Goal: Task Accomplishment & Management: Manage account settings

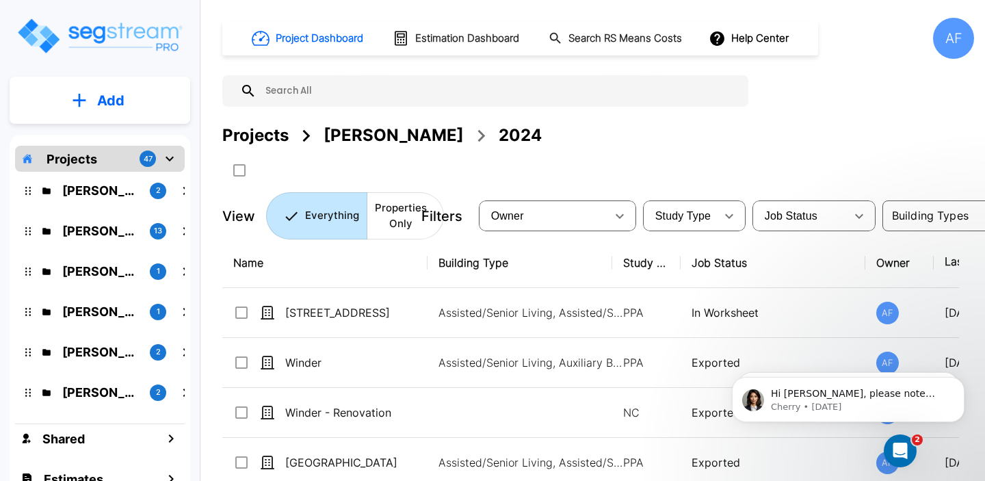
scroll to position [204, 1]
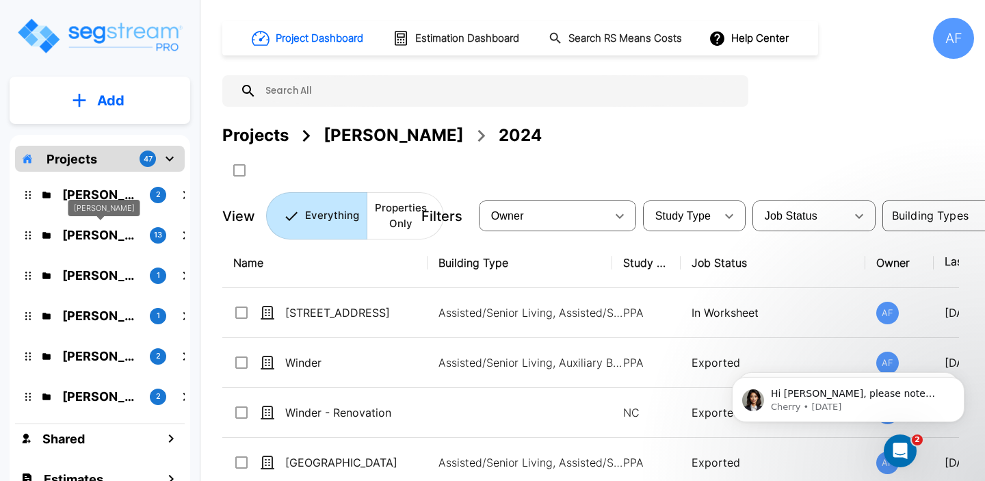
click at [96, 230] on p "Isaak Markovitz" at bounding box center [100, 235] width 77 height 18
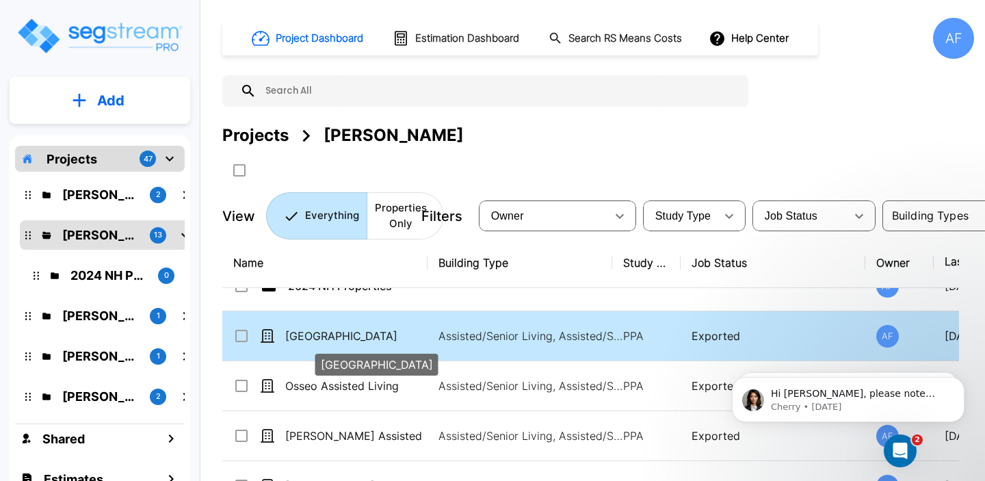
scroll to position [0, 0]
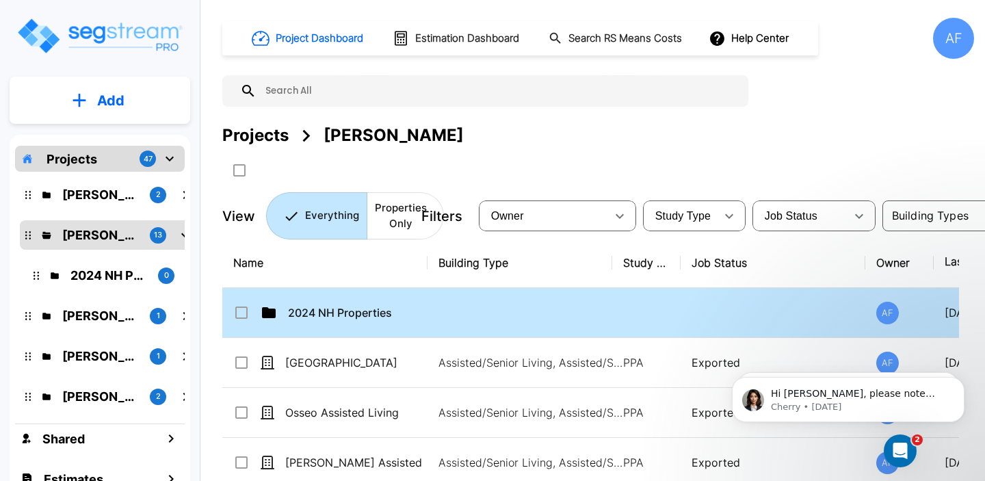
click at [416, 323] on td "2024 NH Properties" at bounding box center [324, 313] width 205 height 50
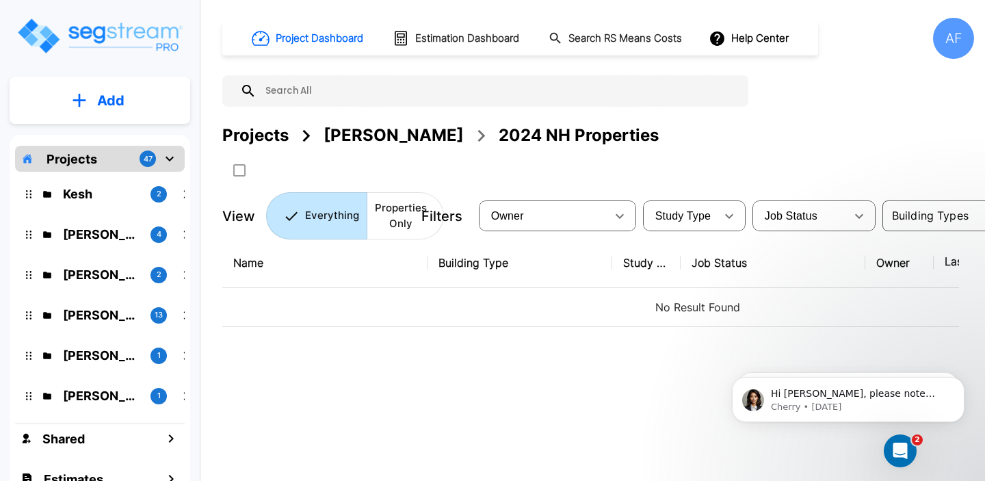
scroll to position [118, 0]
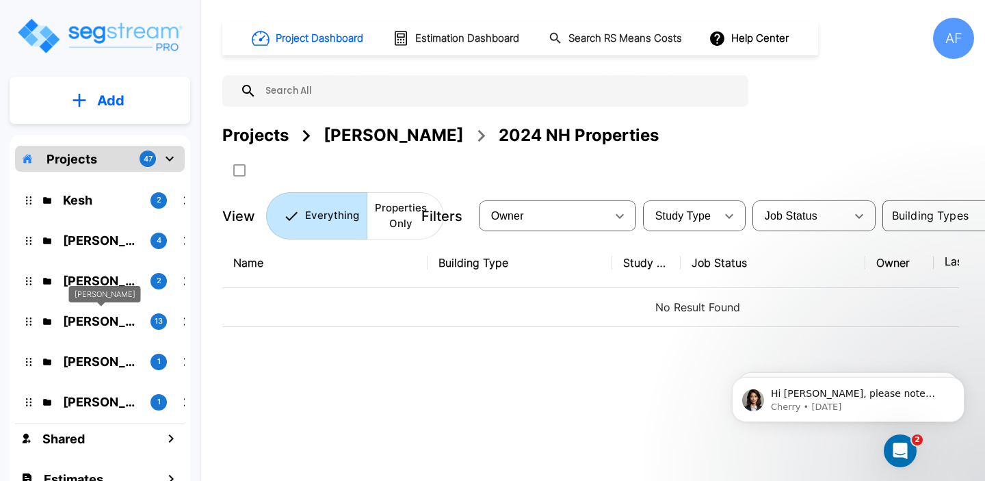
click at [113, 323] on p "[PERSON_NAME]" at bounding box center [101, 321] width 77 height 18
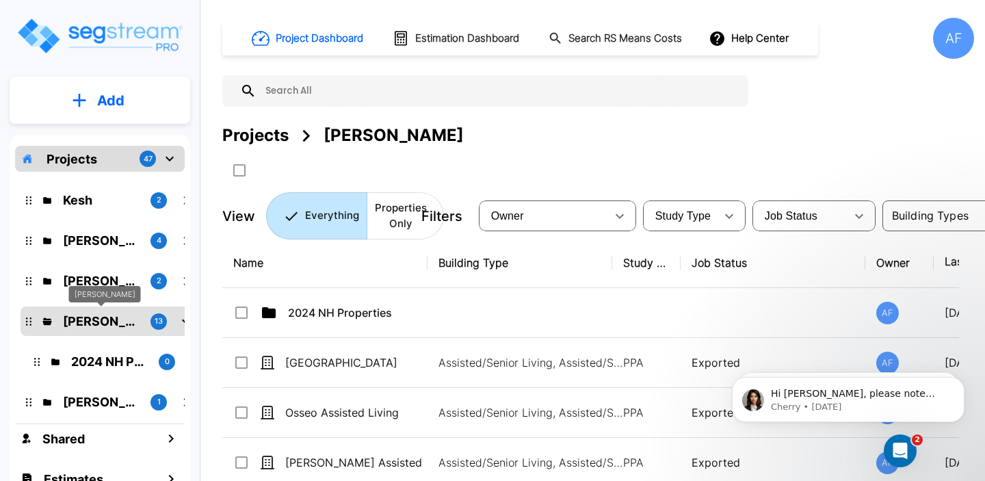
click at [113, 323] on p "Isaak Markovitz" at bounding box center [101, 321] width 77 height 18
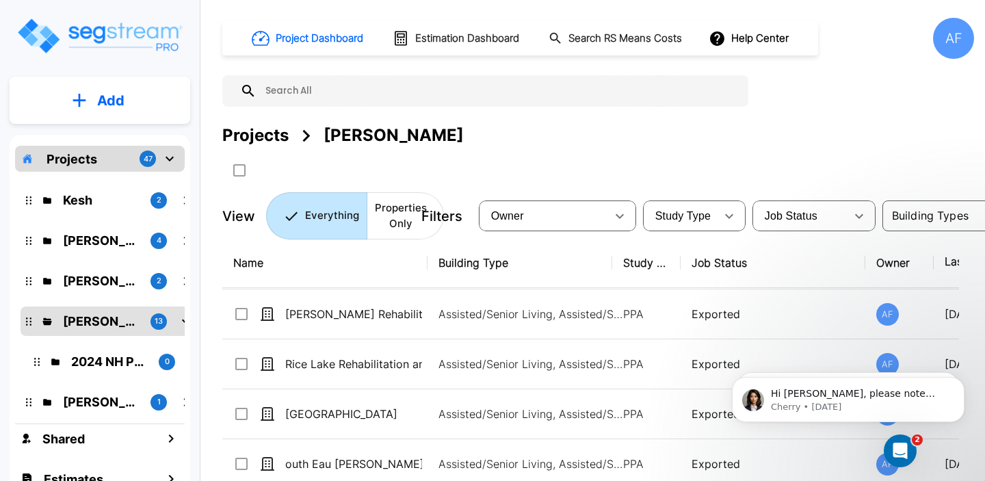
scroll to position [252, 0]
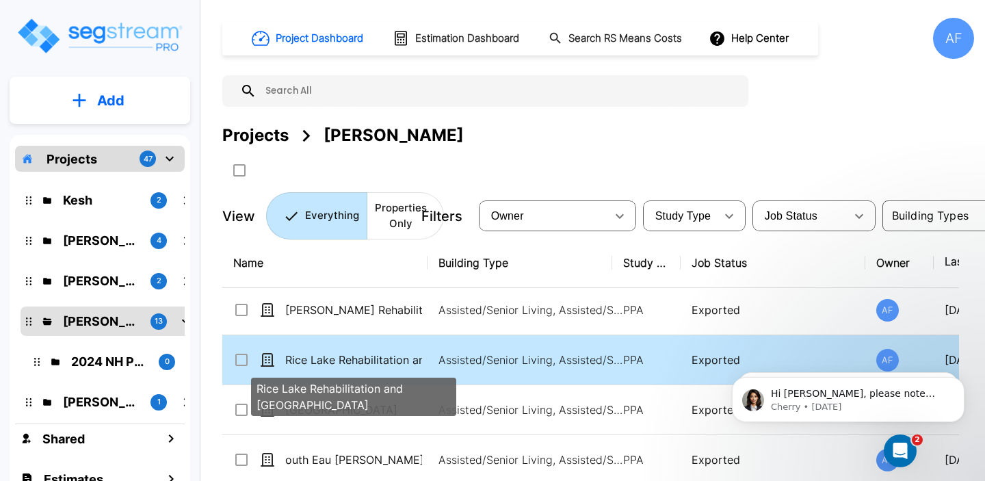
click at [316, 364] on p "Rice Lake Rehabilitation and [GEOGRAPHIC_DATA]" at bounding box center [353, 359] width 137 height 16
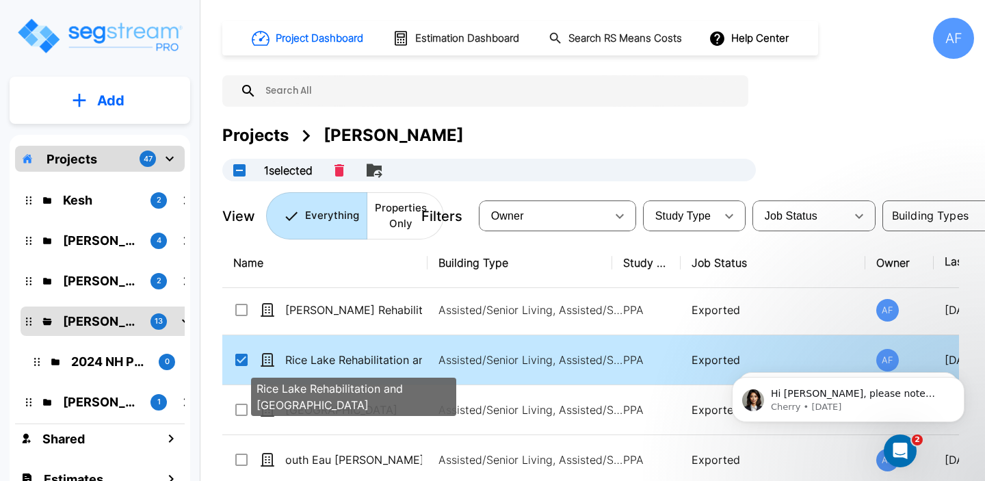
checkbox input "true"
click at [316, 364] on p "Rice Lake Rehabilitation and Nursing Center" at bounding box center [353, 359] width 137 height 16
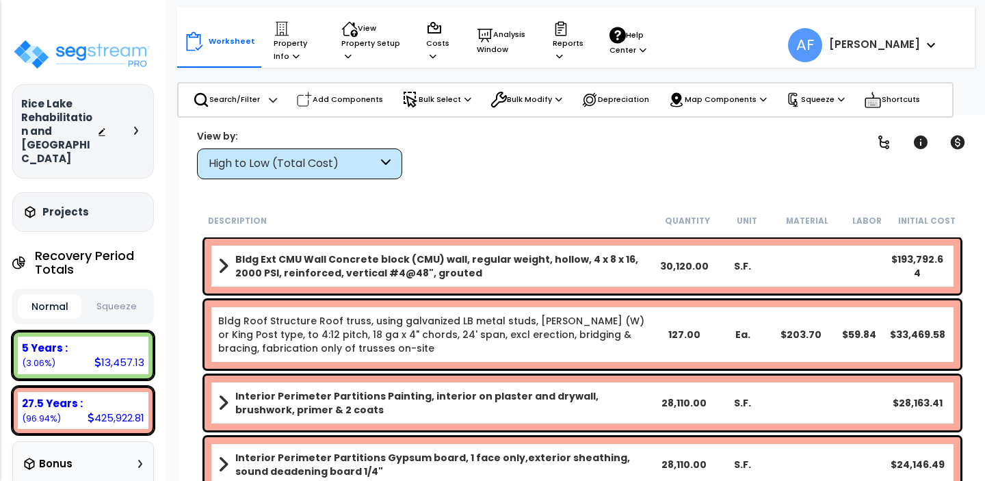
click at [283, 57] on p "Property Info" at bounding box center [294, 42] width 42 height 42
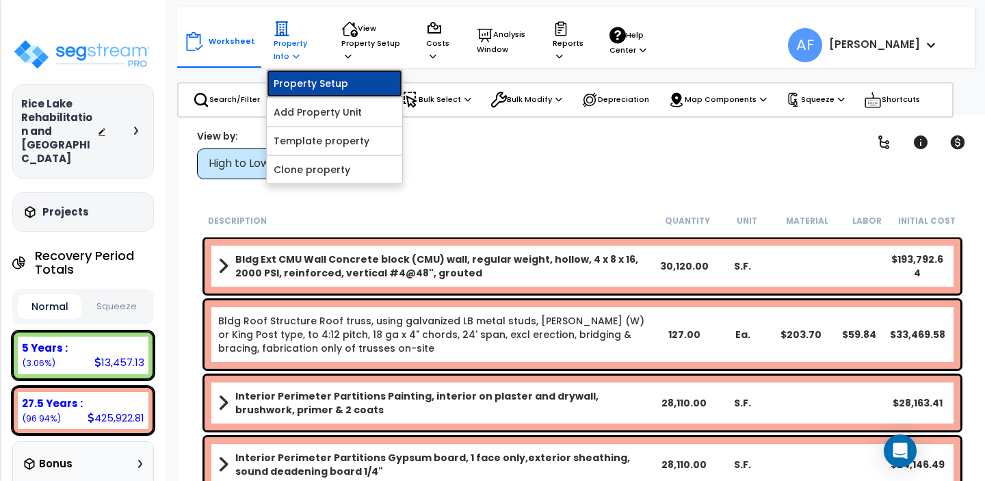
click at [293, 88] on link "Property Setup" at bounding box center [334, 83] width 135 height 27
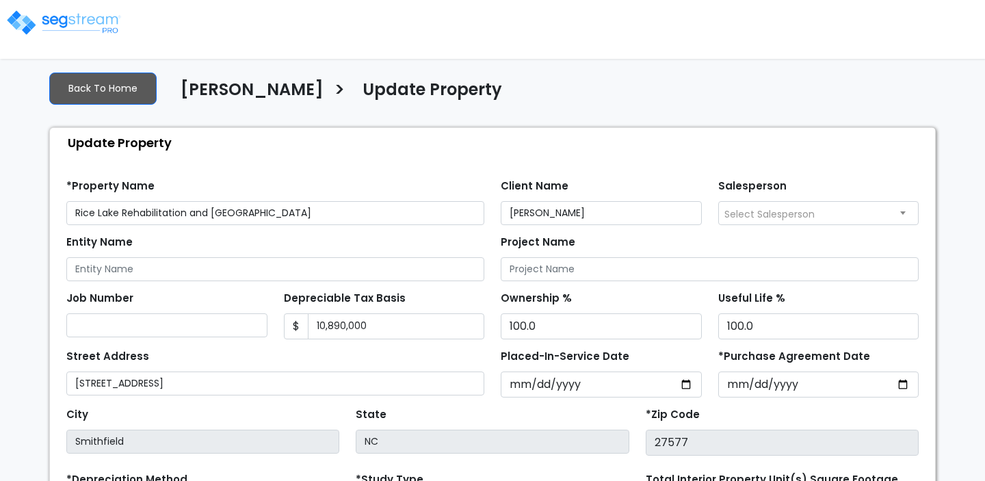
select select "2025"
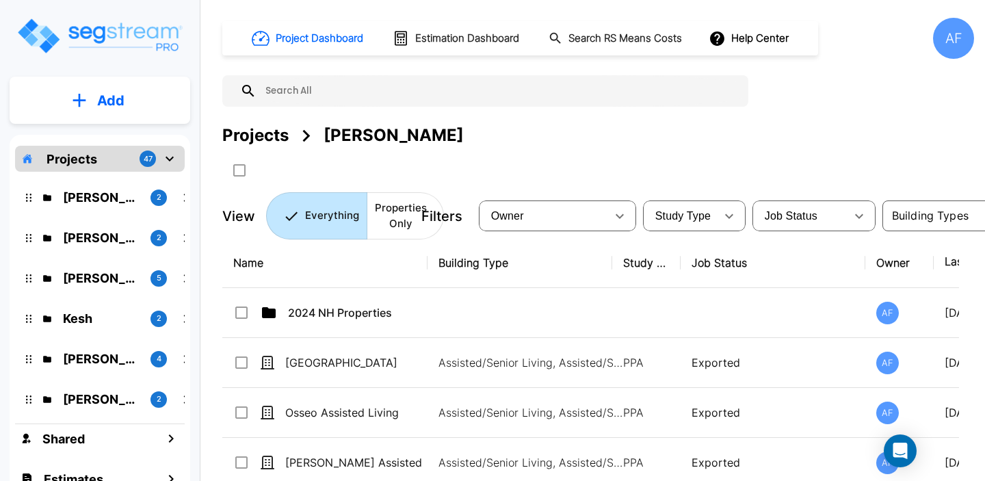
scroll to position [59, 0]
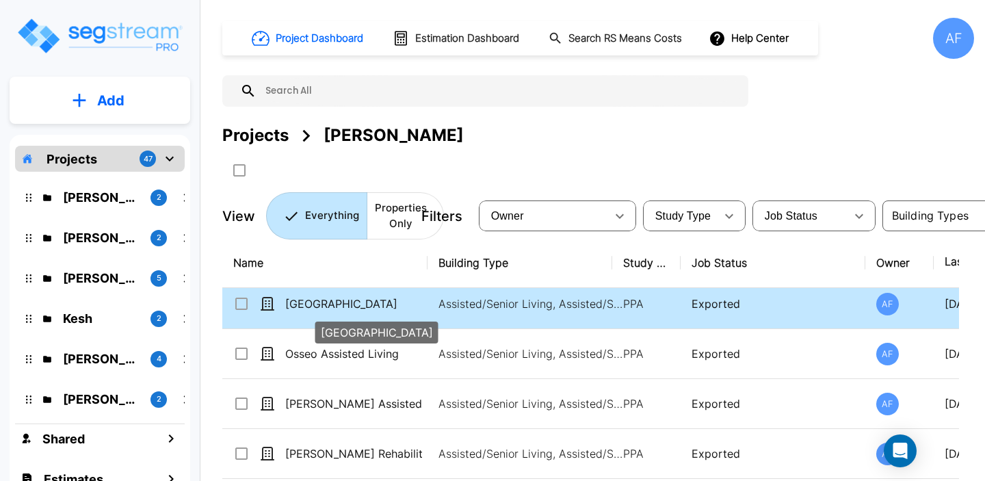
click at [322, 314] on div "[GEOGRAPHIC_DATA]" at bounding box center [377, 328] width 126 height 33
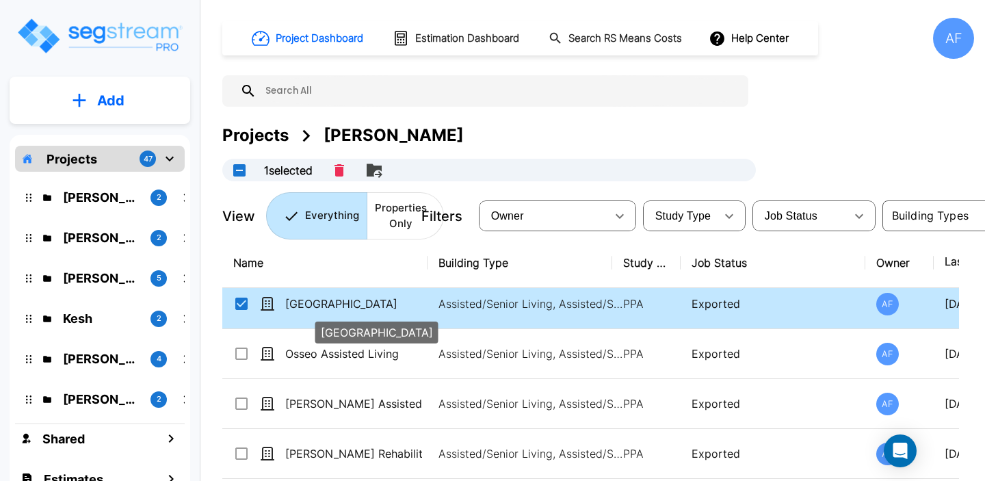
click at [321, 305] on p "[GEOGRAPHIC_DATA]" at bounding box center [353, 303] width 137 height 16
checkbox input "false"
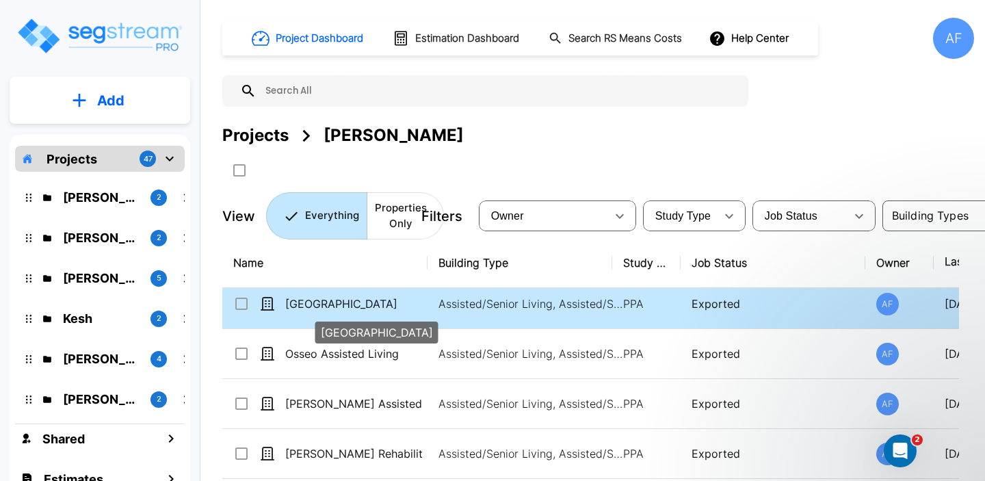
scroll to position [0, 0]
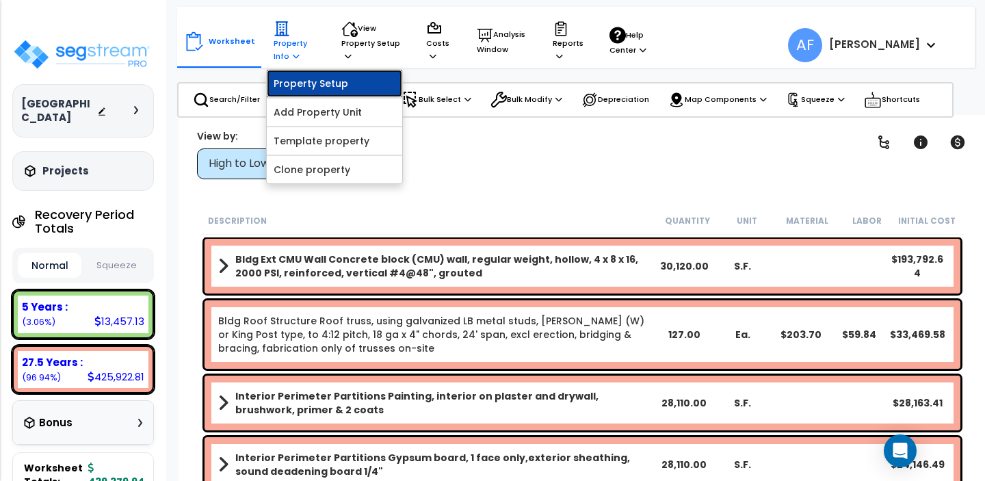
click at [306, 77] on link "Property Setup" at bounding box center [334, 83] width 135 height 27
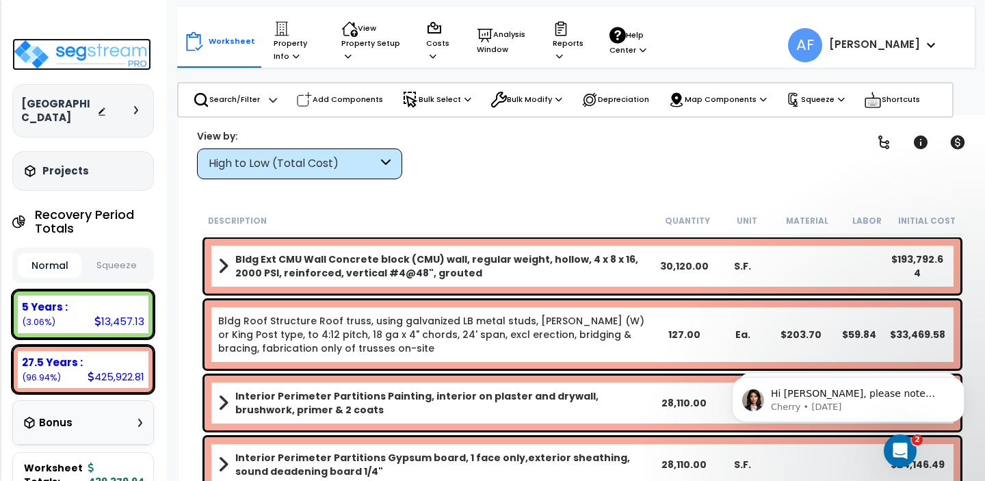
click at [80, 49] on img at bounding box center [81, 54] width 139 height 32
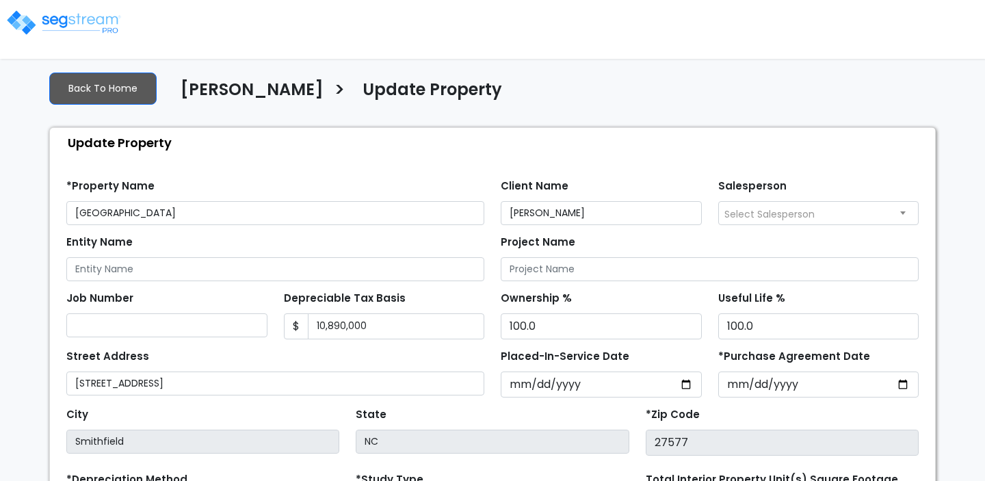
select select "2025"
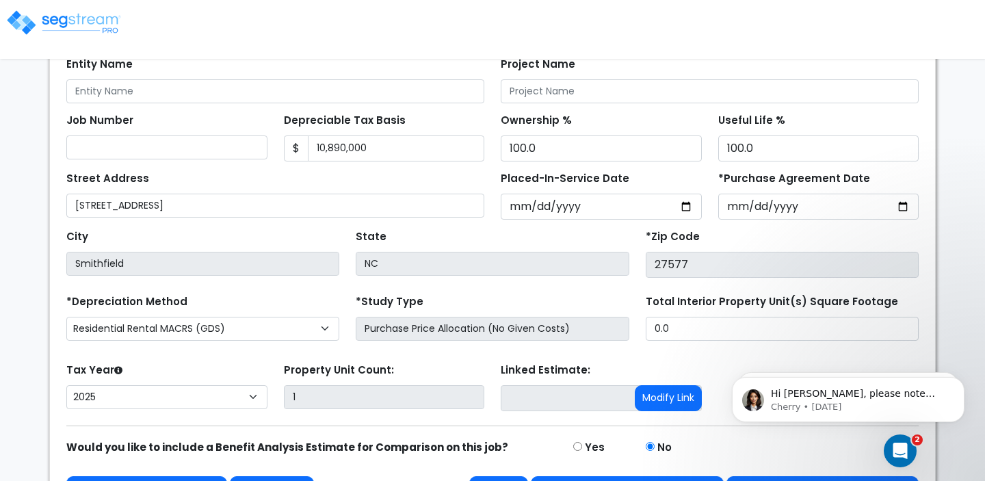
scroll to position [179, 0]
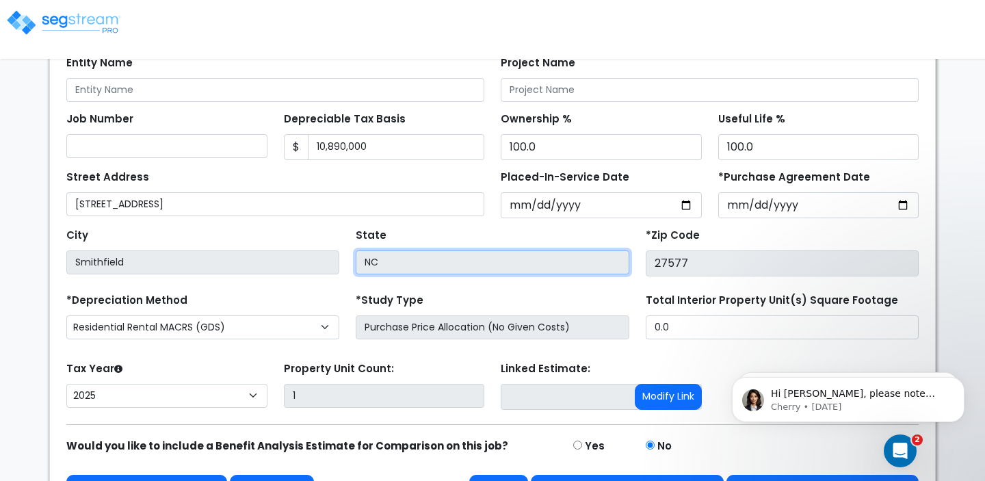
click at [392, 260] on input "NC" at bounding box center [492, 262] width 273 height 24
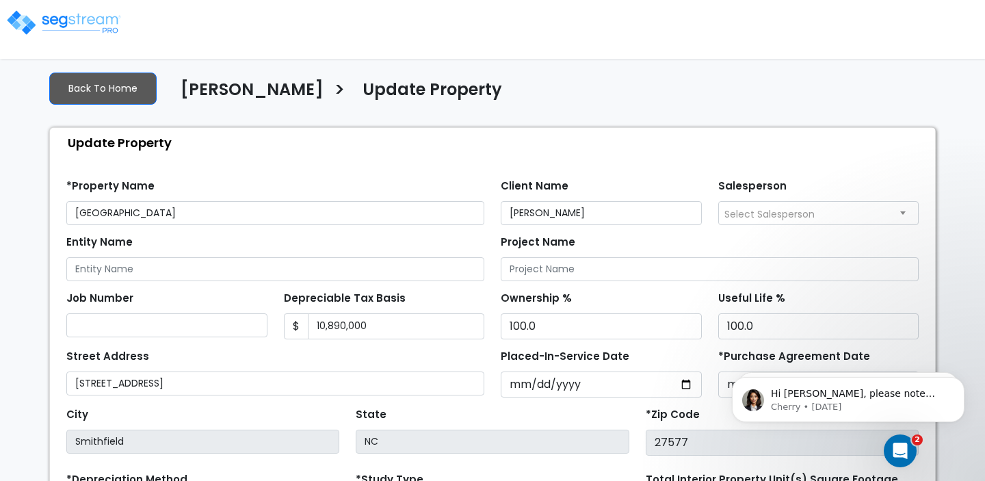
click at [57, 27] on img at bounding box center [63, 22] width 116 height 27
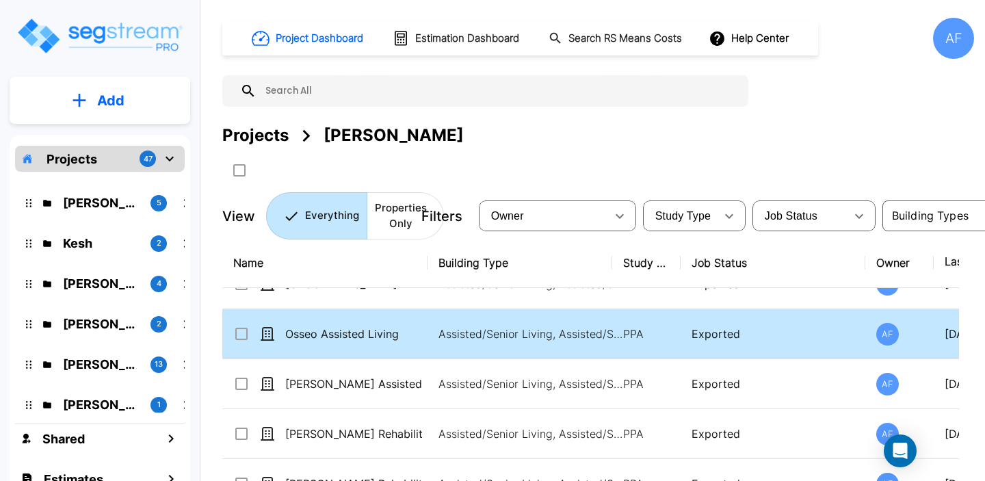
scroll to position [39, 0]
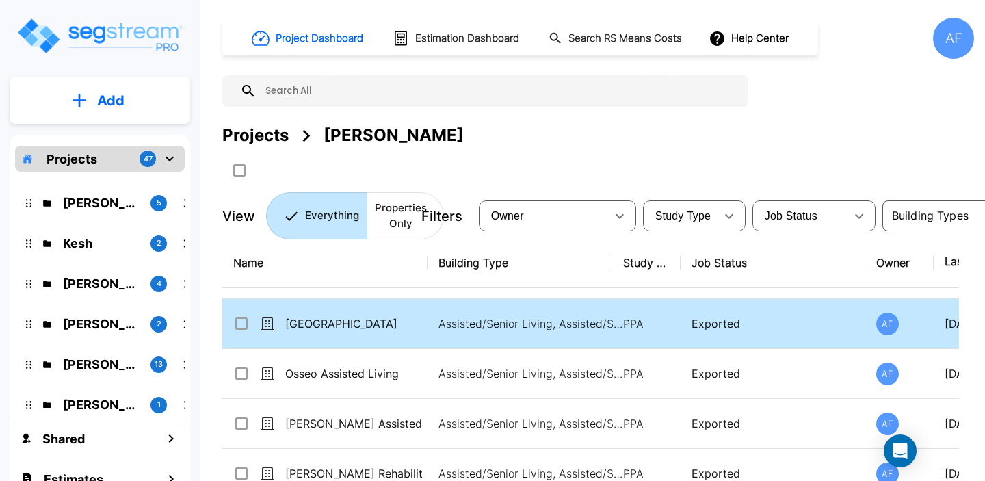
click at [245, 327] on icon at bounding box center [241, 323] width 16 height 16
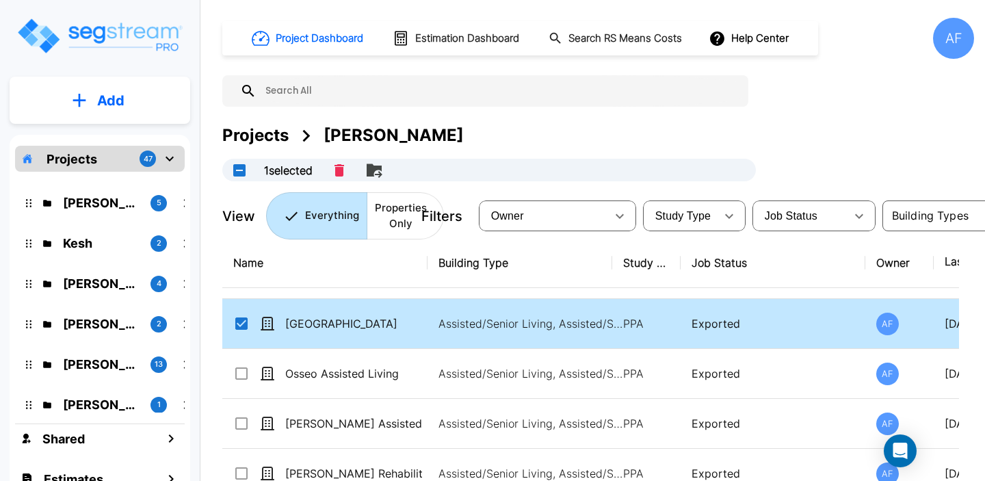
checkbox input "true"
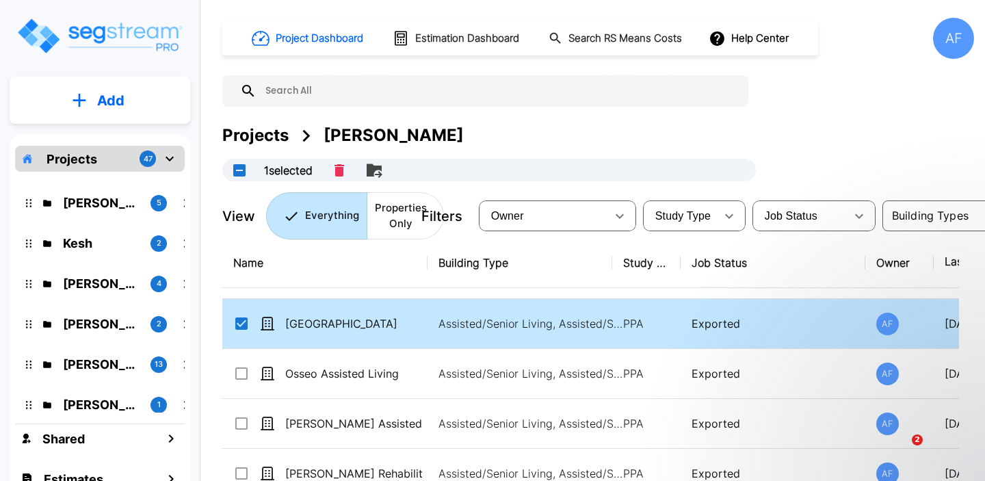
scroll to position [85, 0]
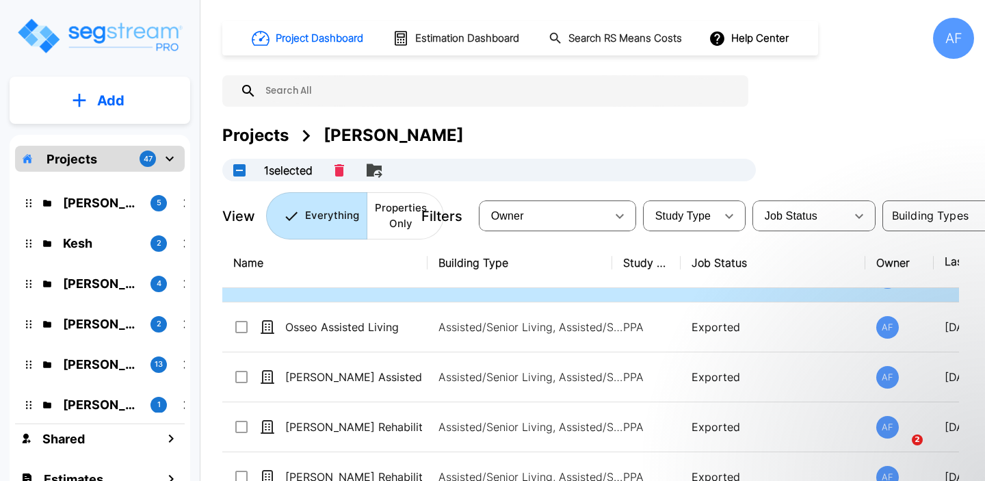
click at [245, 327] on input "select row Osseo Assisted Living" at bounding box center [240, 325] width 14 height 12
checkbox input "true"
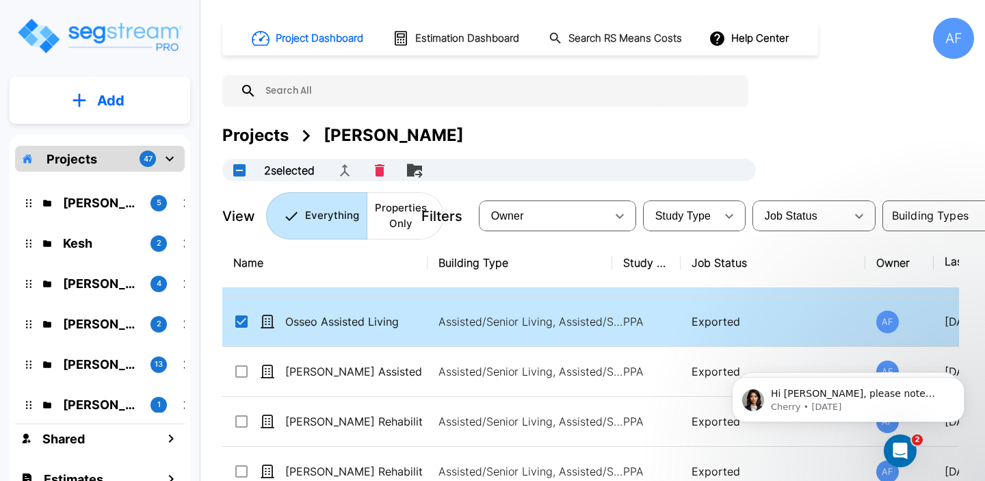
scroll to position [83, 0]
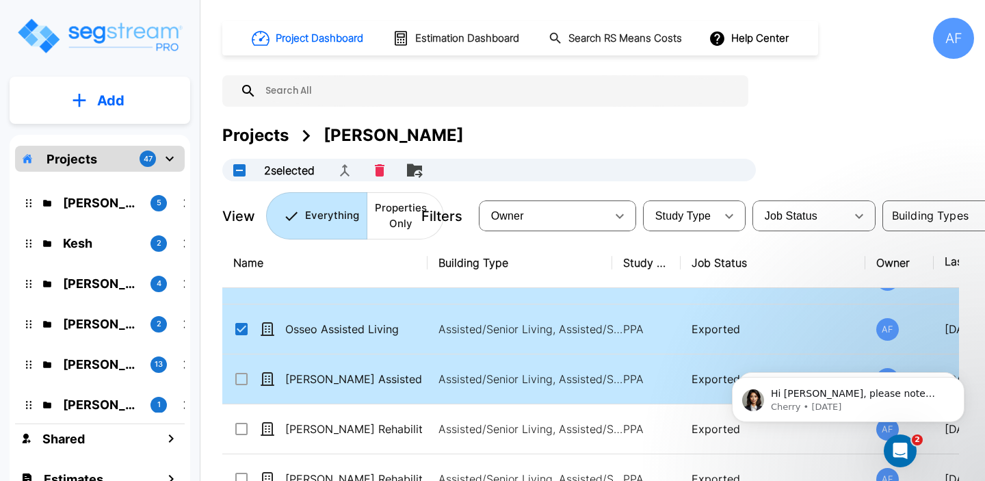
click at [242, 381] on input "select row Bloomer Assisted Living" at bounding box center [240, 377] width 14 height 12
checkbox input "true"
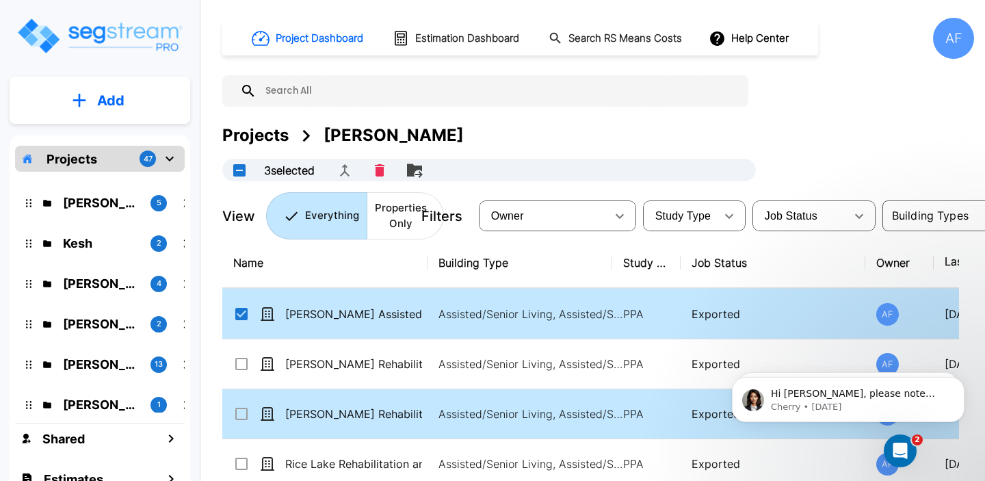
click at [307, 423] on td "[PERSON_NAME] Rehabilitation and [GEOGRAPHIC_DATA]" at bounding box center [324, 414] width 205 height 50
checkbox input "true"
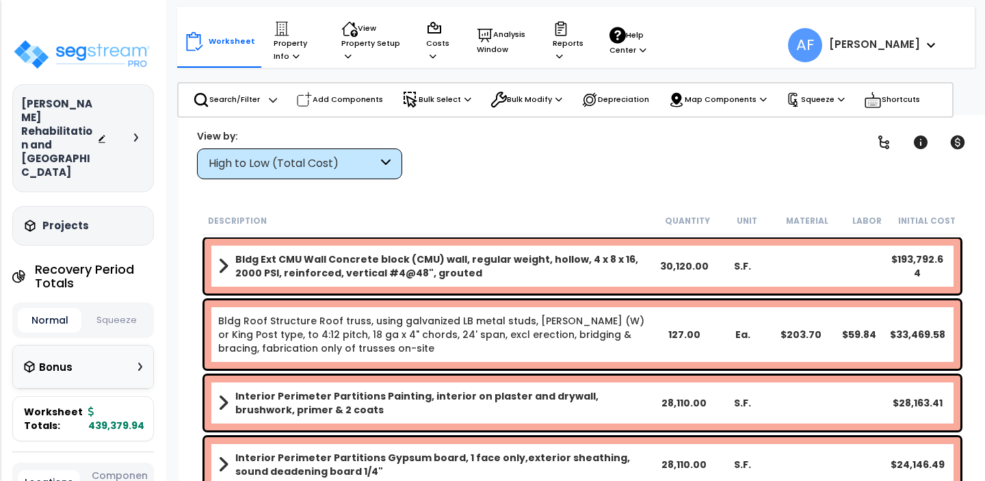
click at [289, 50] on p "Property Info" at bounding box center [294, 42] width 42 height 42
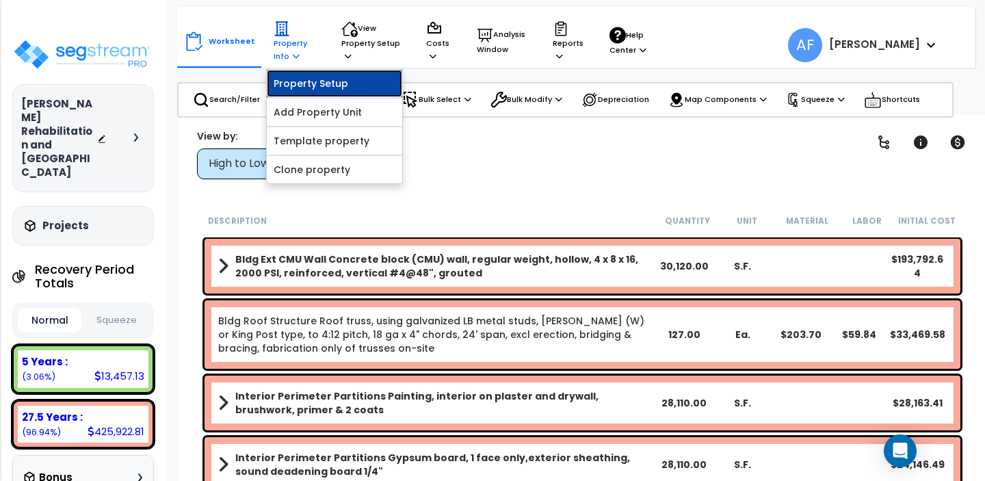
click at [304, 87] on link "Property Setup" at bounding box center [334, 83] width 135 height 27
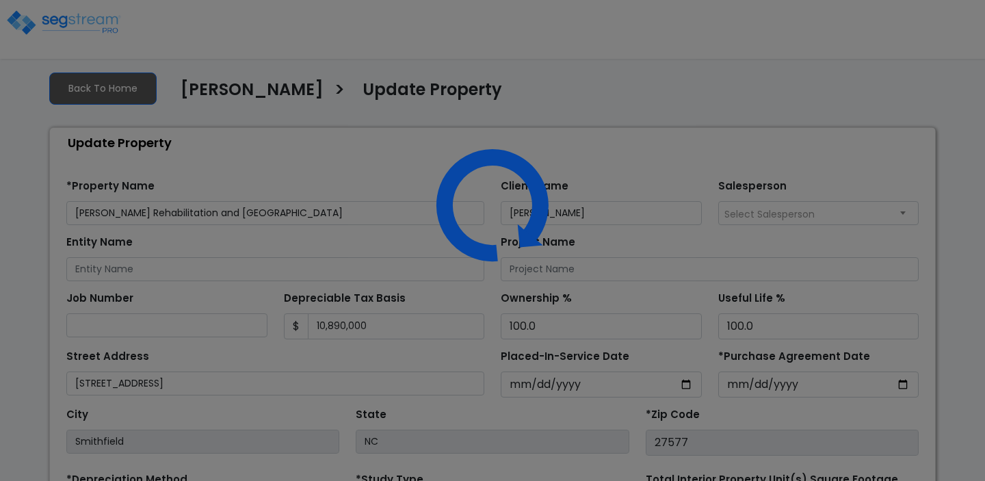
select select "2025"
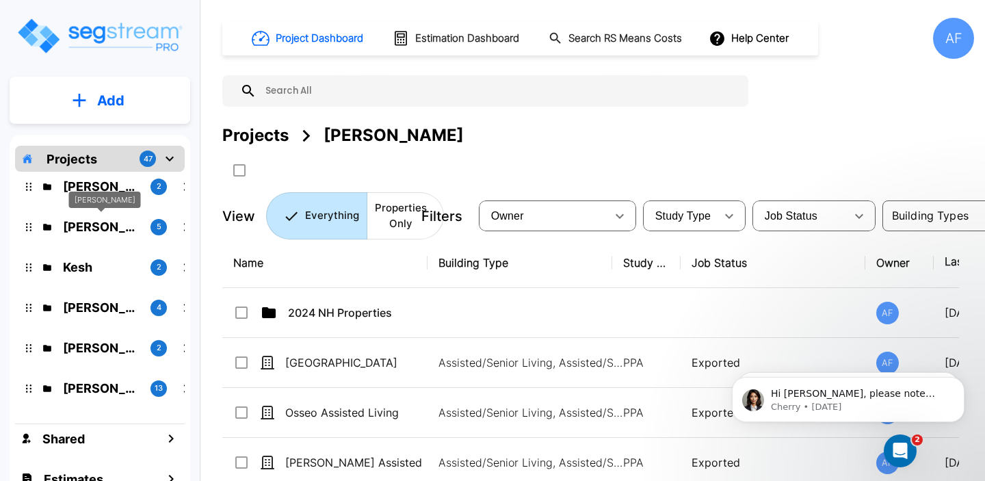
scroll to position [52, 0]
click at [98, 231] on div "Kesh" at bounding box center [102, 239] width 28 height 17
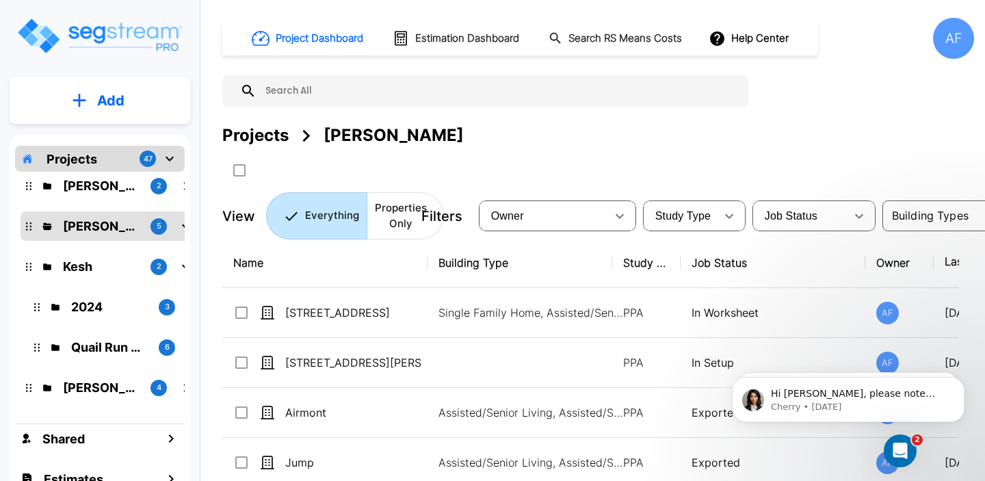
scroll to position [1, 0]
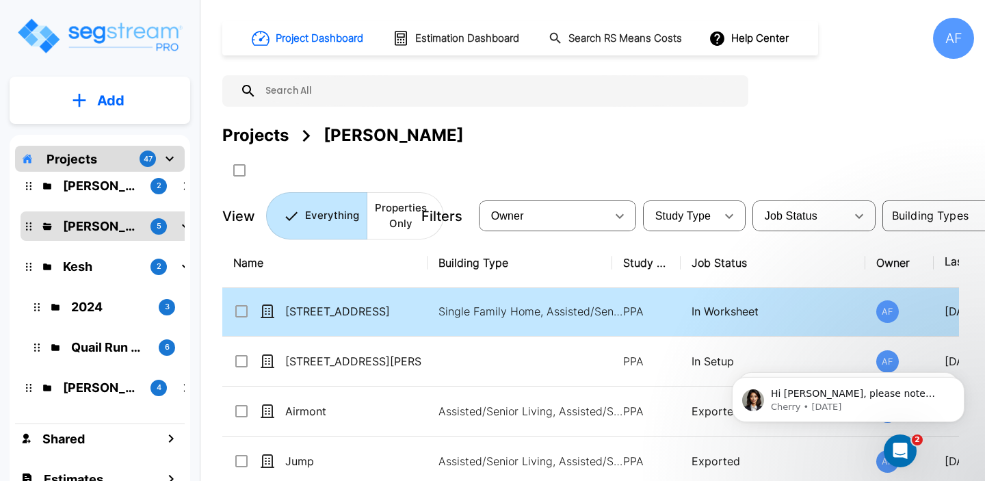
click at [371, 319] on td "[STREET_ADDRESS]" at bounding box center [324, 311] width 205 height 50
checkbox input "true"
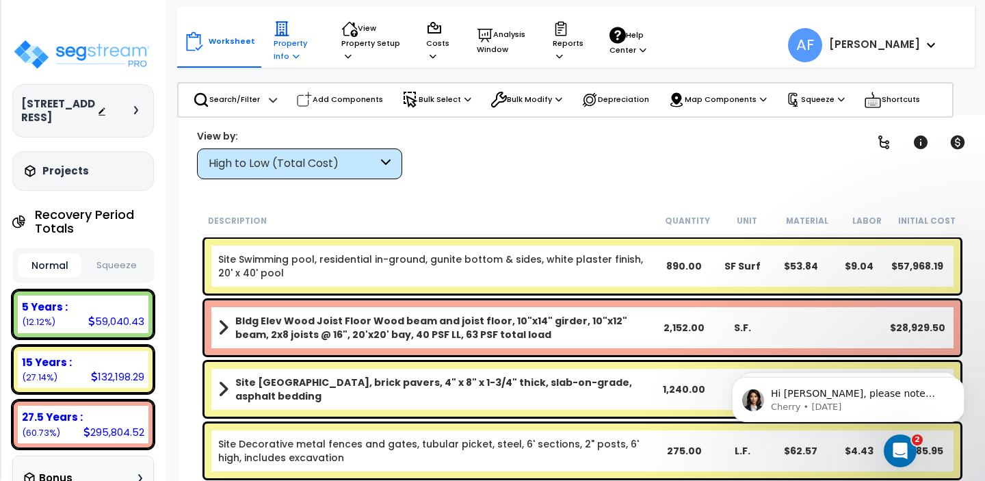
click at [280, 49] on p "Property Info" at bounding box center [294, 42] width 42 height 42
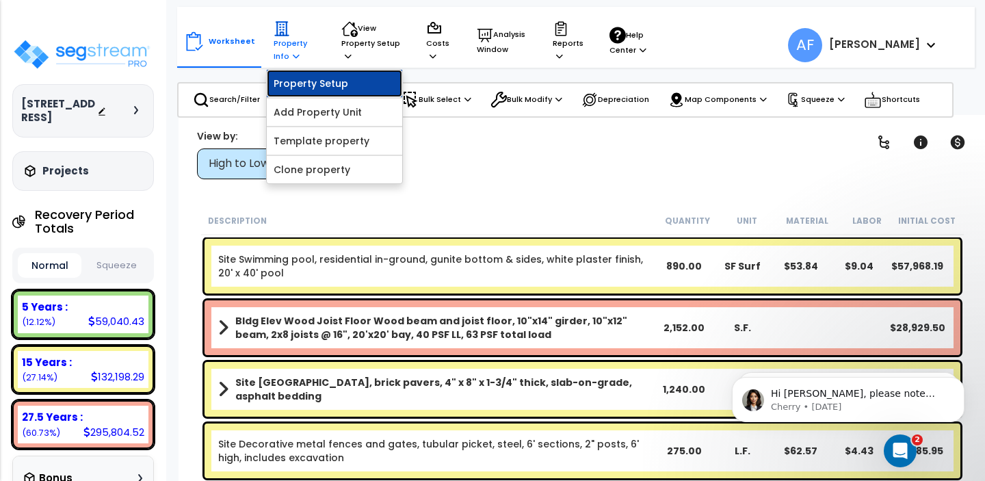
click at [292, 85] on link "Property Setup" at bounding box center [334, 83] width 135 height 27
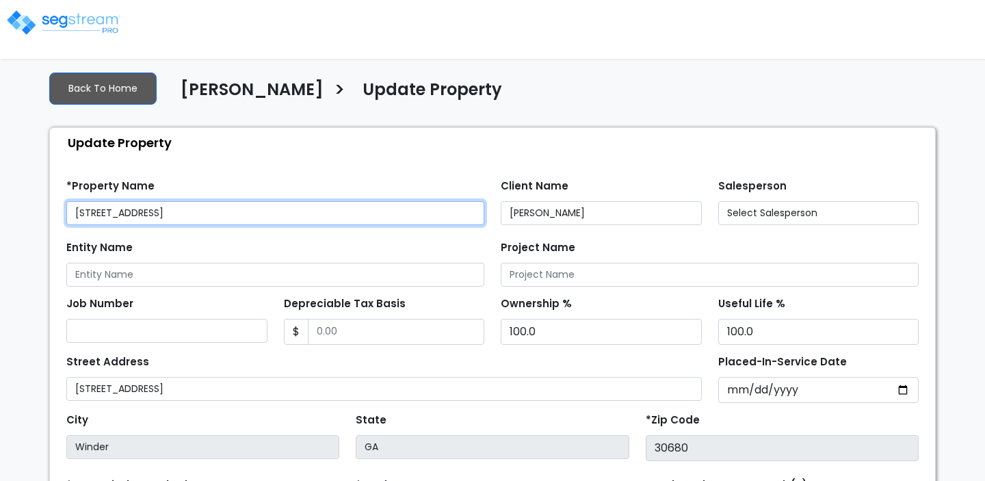
select select "2024"
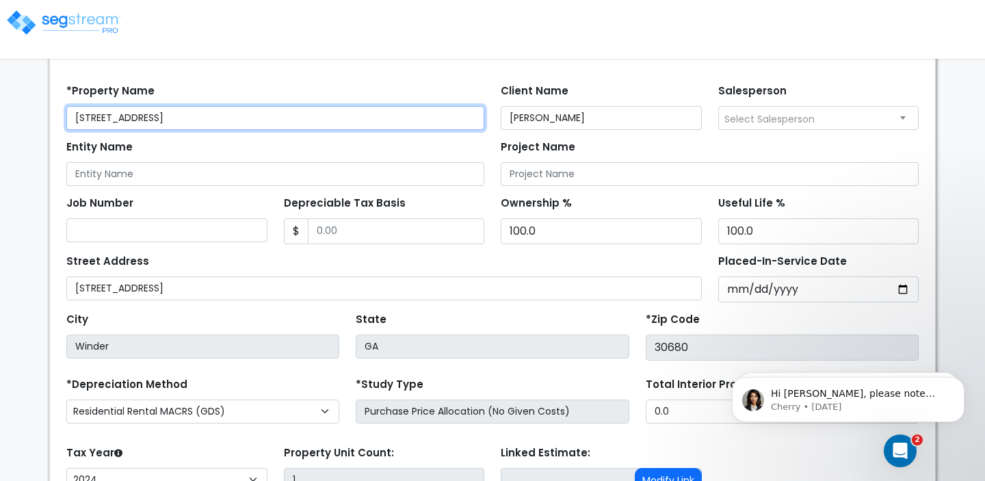
scroll to position [96, 0]
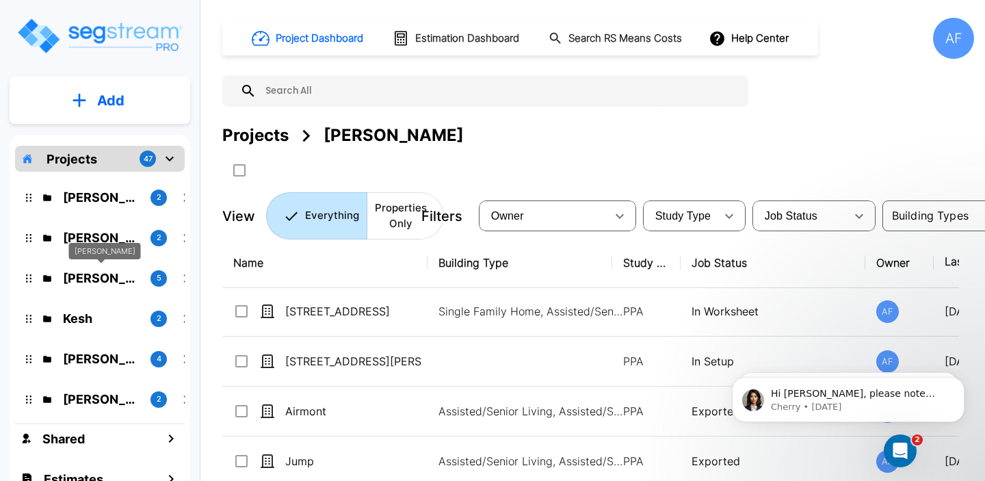
click at [94, 274] on p "[PERSON_NAME]" at bounding box center [101, 278] width 77 height 18
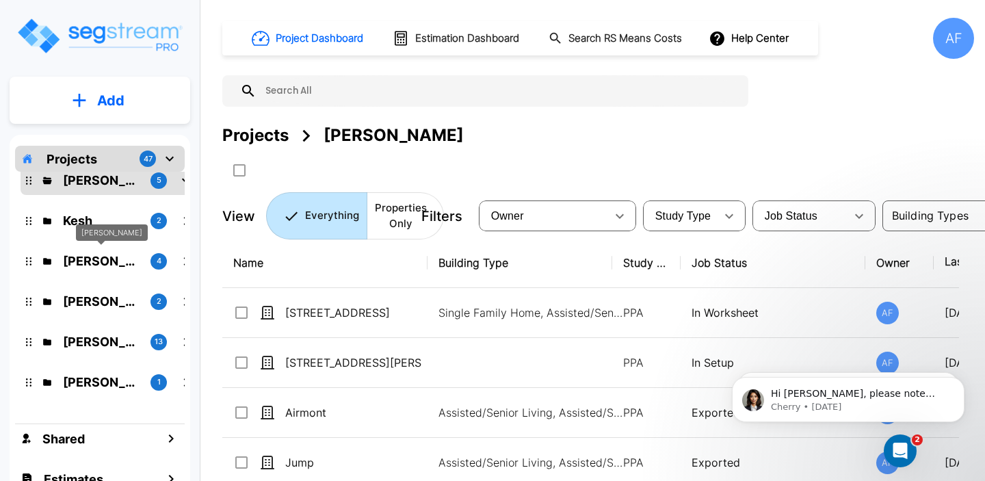
scroll to position [99, 0]
click at [95, 338] on p "Isaak Markovitz" at bounding box center [101, 340] width 77 height 18
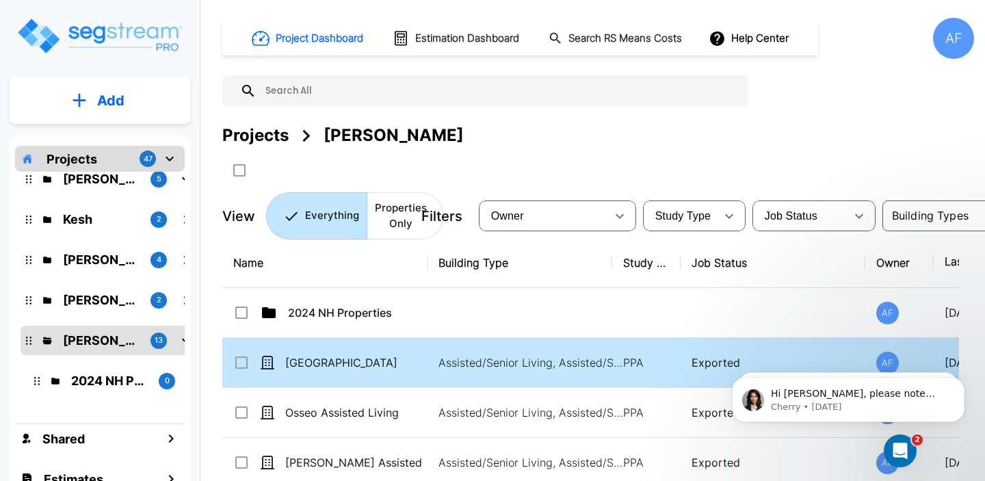
click at [244, 360] on input "select row Orchard Hills" at bounding box center [240, 360] width 14 height 12
checkbox input "true"
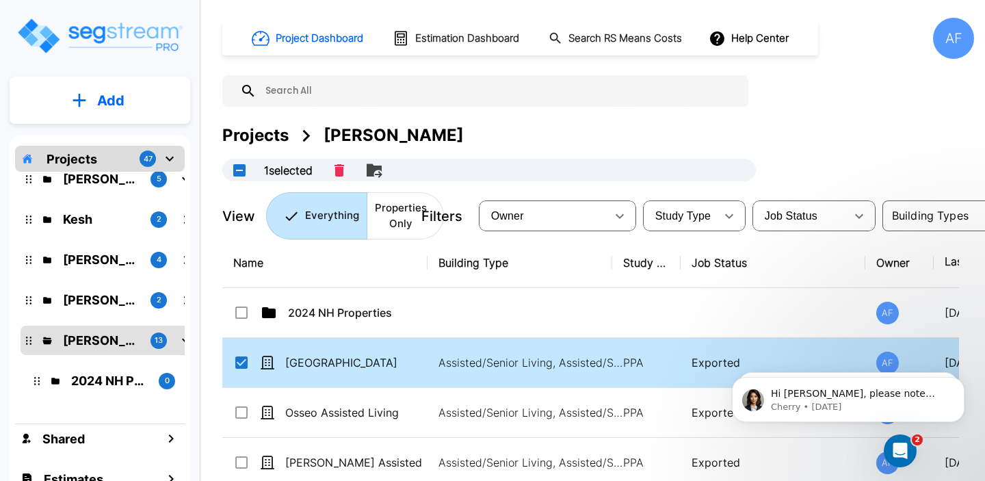
scroll to position [67, 0]
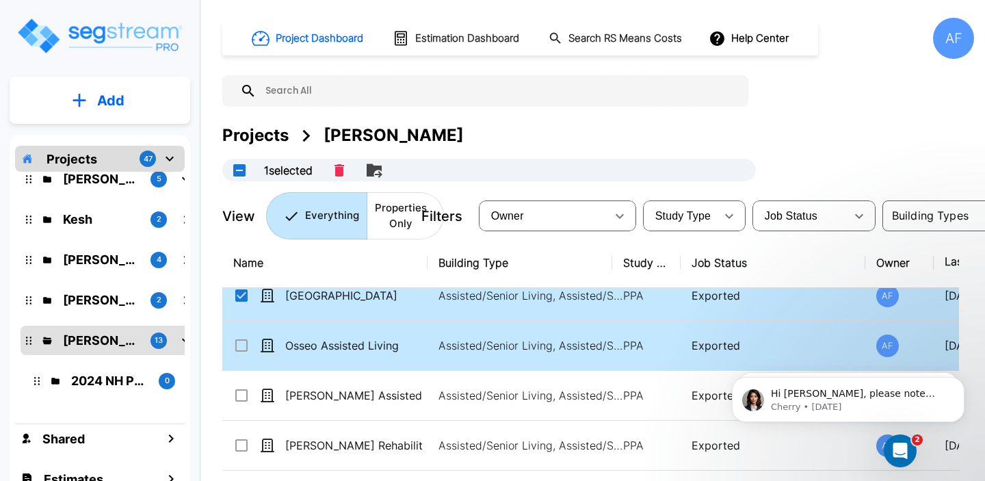
drag, startPoint x: 239, startPoint y: 336, endPoint x: 243, endPoint y: 358, distance: 21.6
click at [239, 337] on input "select row Osseo Assisted Living" at bounding box center [240, 343] width 14 height 12
checkbox input "true"
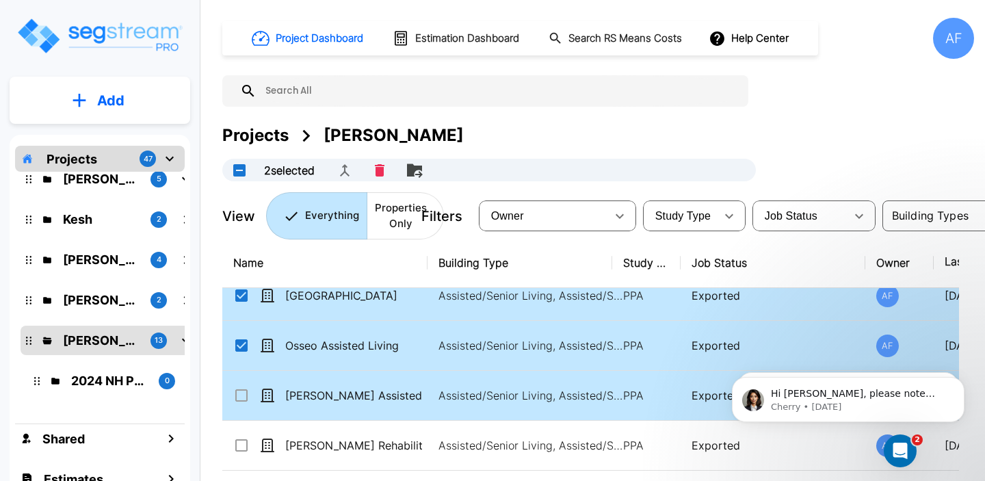
click at [241, 390] on input "select row Bloomer Assisted Living" at bounding box center [240, 393] width 14 height 12
checkbox input "true"
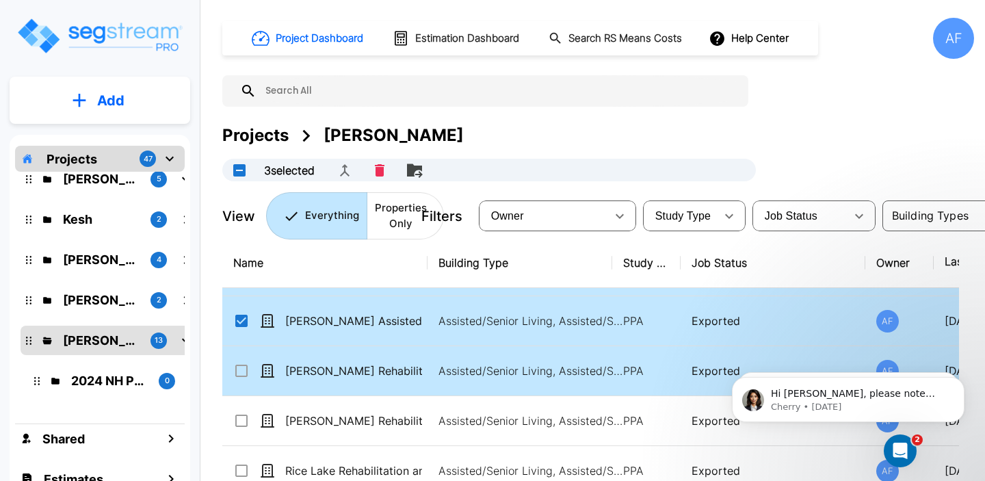
click at [241, 377] on icon at bounding box center [241, 370] width 16 height 16
checkbox input "true"
click at [241, 412] on input "select row Osseo Rehabilitation and Nursing Center" at bounding box center [240, 418] width 14 height 12
checkbox input "true"
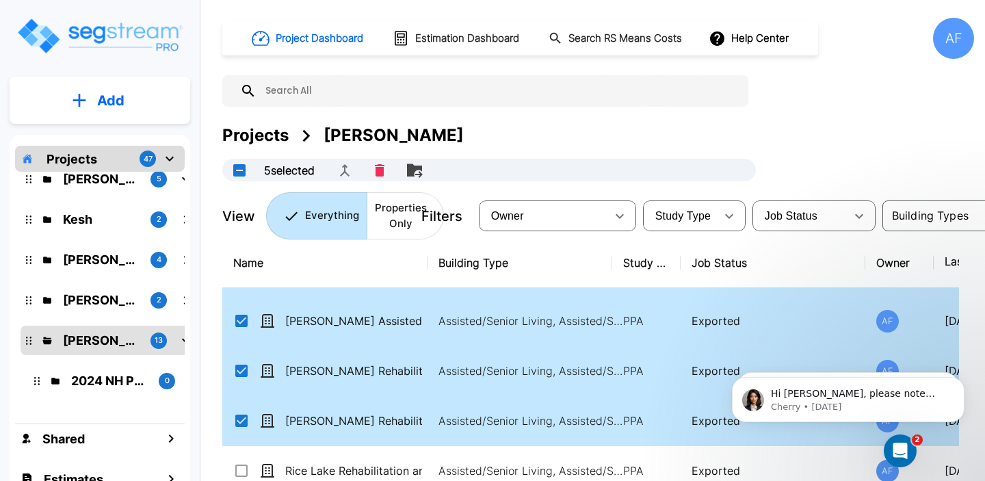
scroll to position [219, 0]
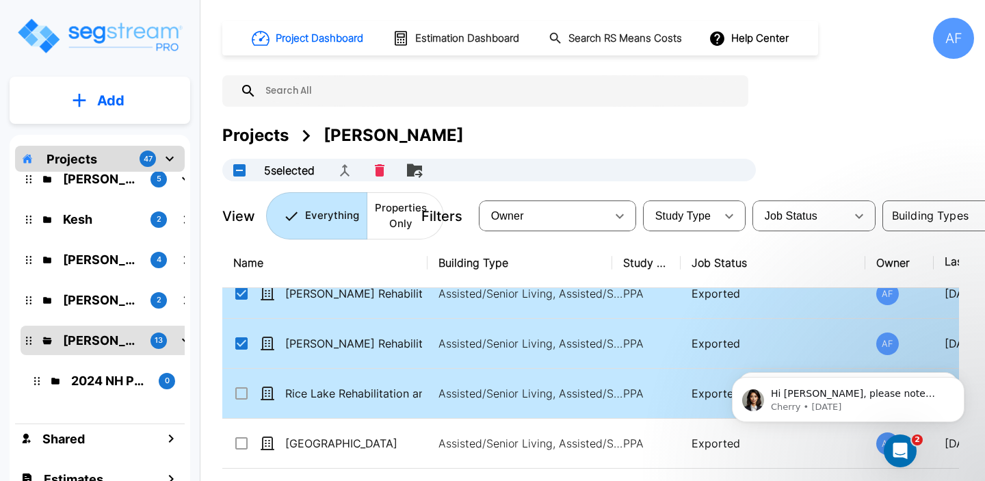
click at [243, 397] on icon at bounding box center [241, 393] width 16 height 16
checkbox input "true"
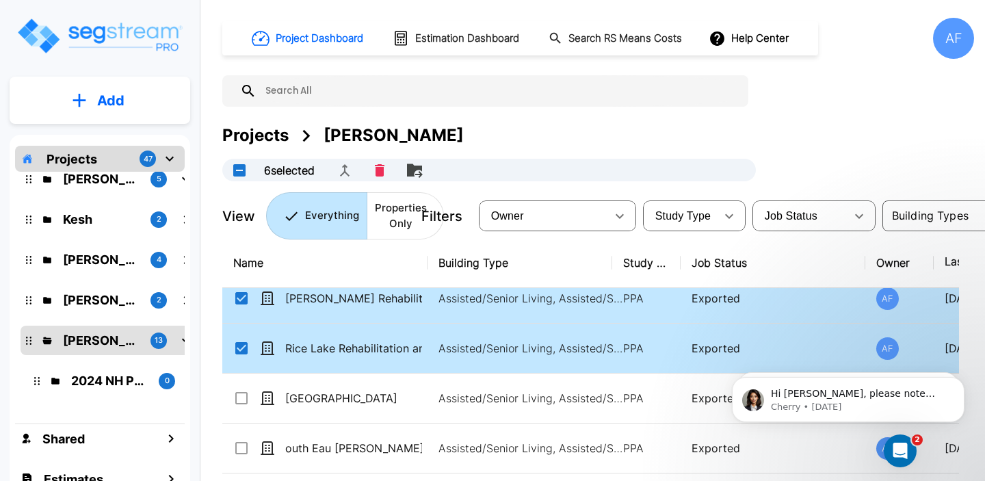
click at [243, 397] on input "select row Chippewa Falls" at bounding box center [240, 396] width 14 height 12
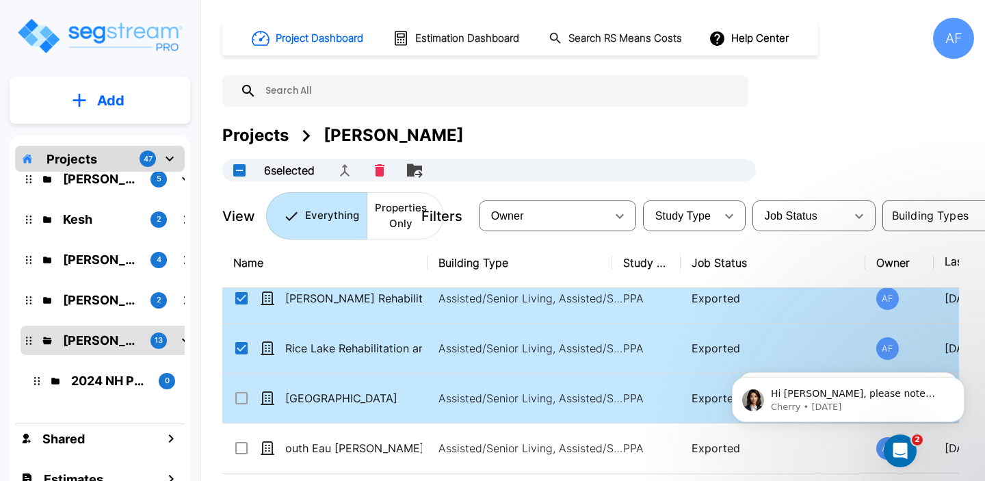
checkbox input "true"
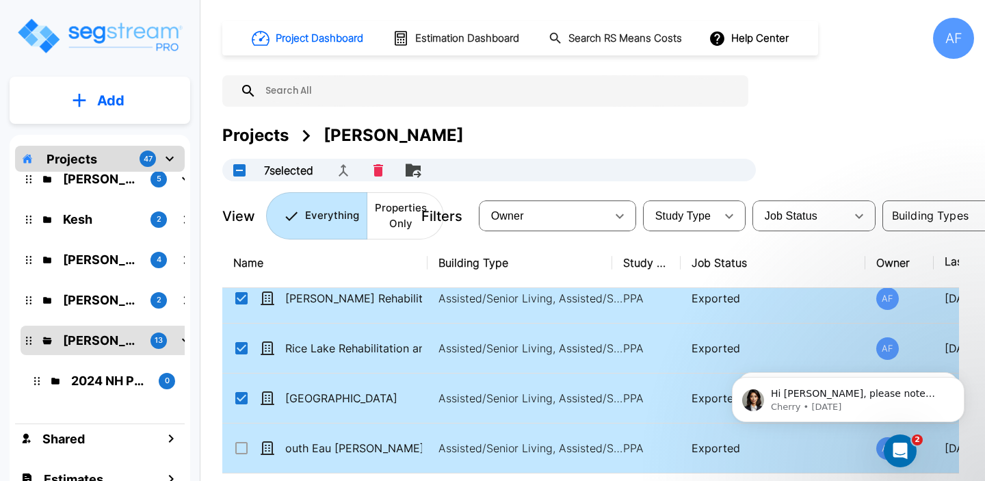
click at [242, 450] on input "select row outh Eau Claire Rehabilitation and Nursing Center" at bounding box center [240, 446] width 14 height 12
checkbox input "true"
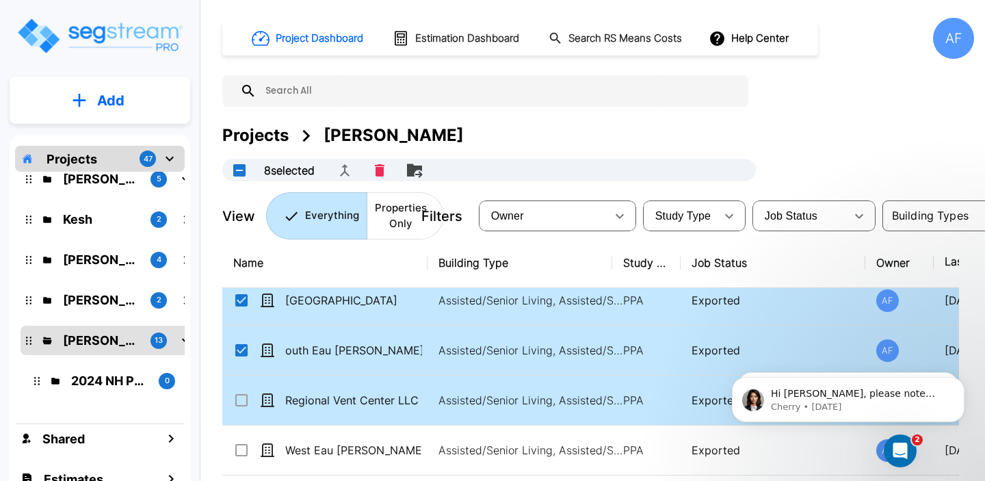
click at [237, 399] on input "select row Regional Vent Center LLC dba Dove Healthcare" at bounding box center [240, 398] width 14 height 12
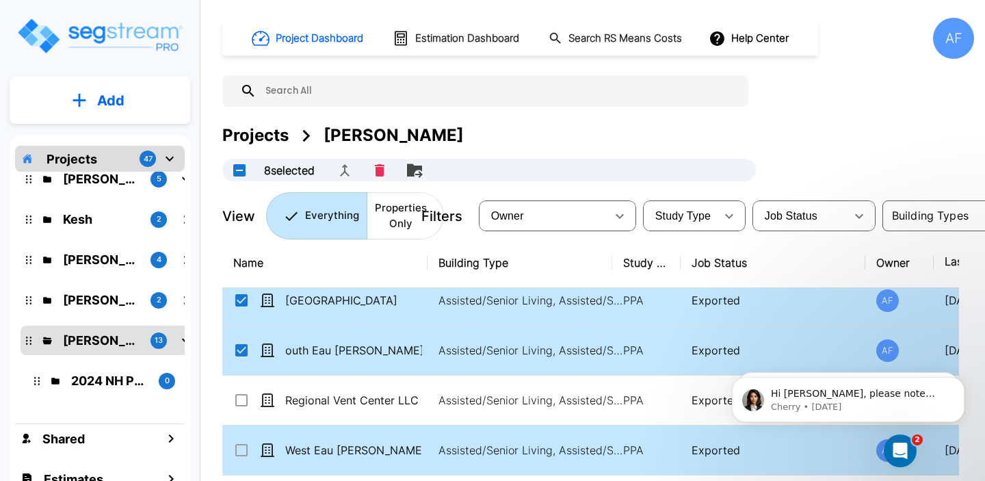
checkbox input "true"
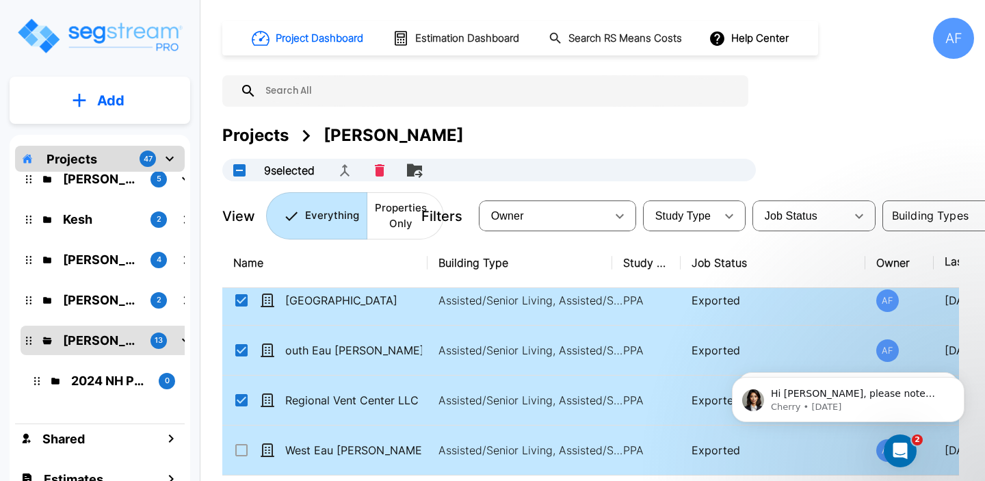
click at [243, 446] on input "select row West Eau Claire Rehabilitation and Nursing" at bounding box center [240, 448] width 14 height 12
checkbox input "true"
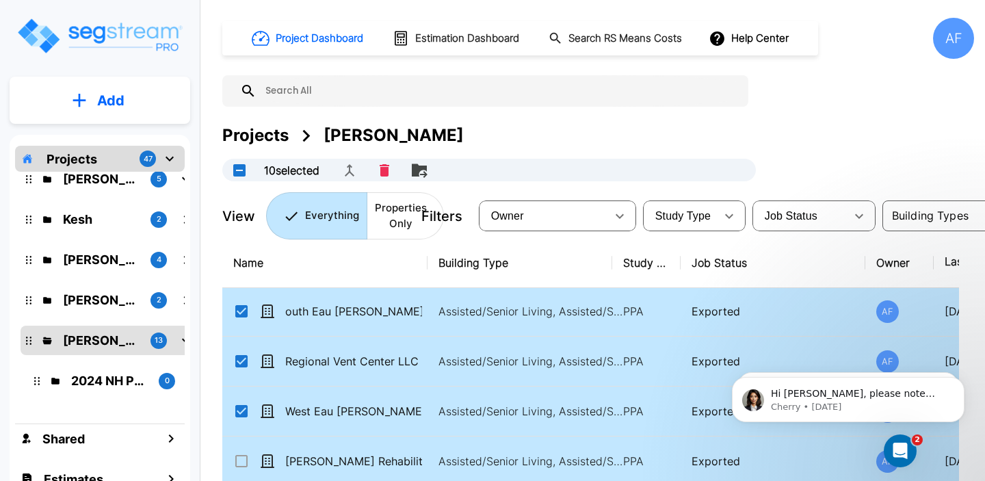
click at [239, 461] on input "select row Spooner Rehabilitation and Nursing Center" at bounding box center [240, 459] width 14 height 12
checkbox input "true"
click at [384, 164] on icon "Delete" at bounding box center [382, 170] width 10 height 12
checkbox input "false"
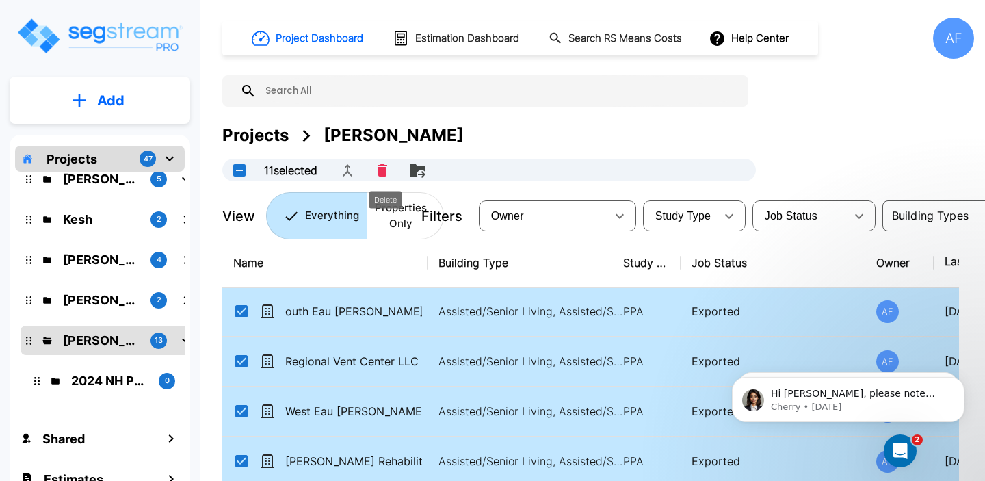
checkbox input "false"
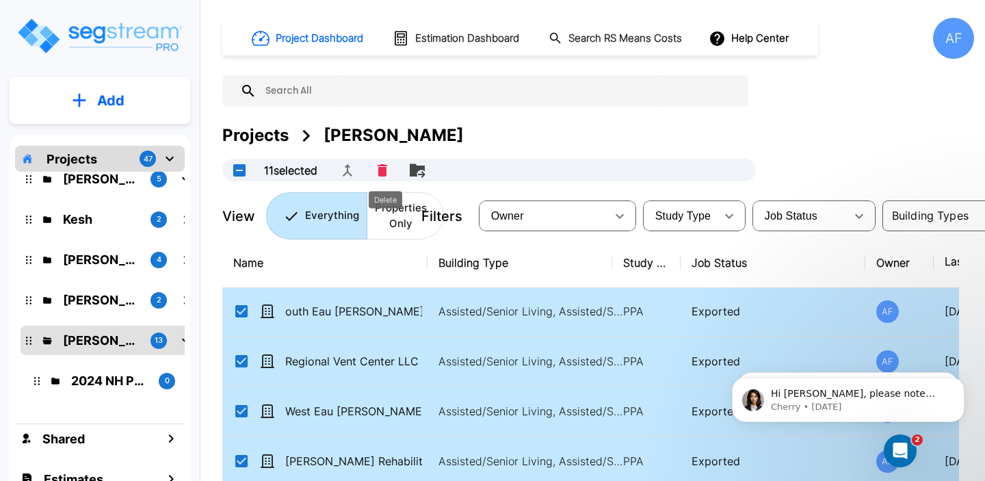
checkbox input "false"
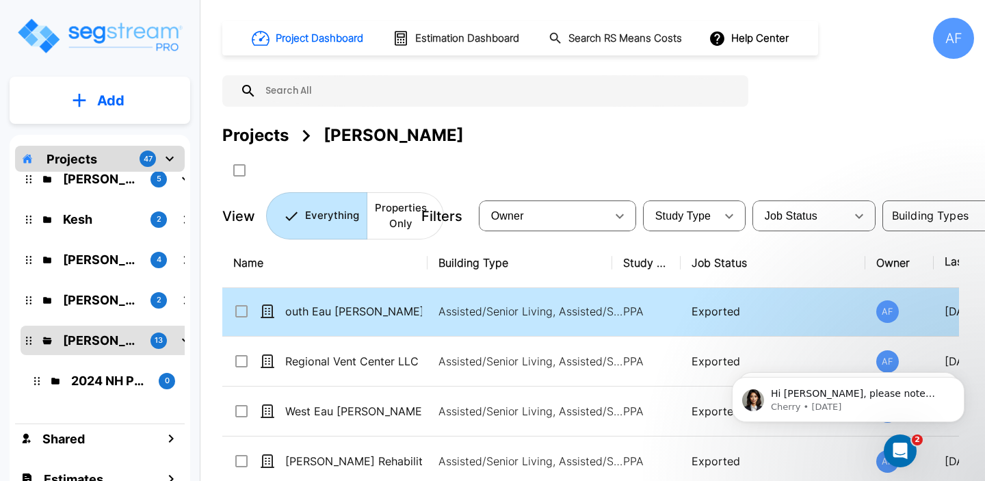
scroll to position [0, 0]
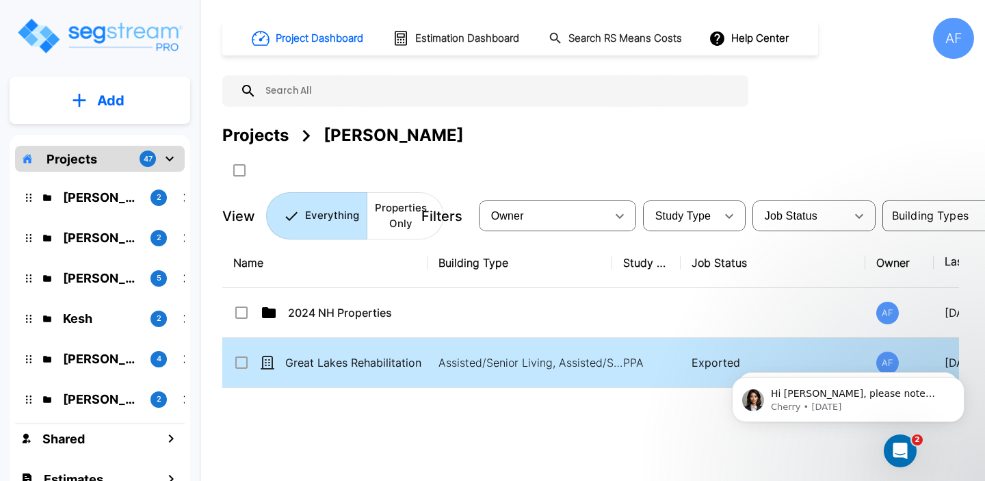
click at [236, 360] on input "select row Great Lakes Rehabilitation and Nursing Center" at bounding box center [240, 360] width 14 height 12
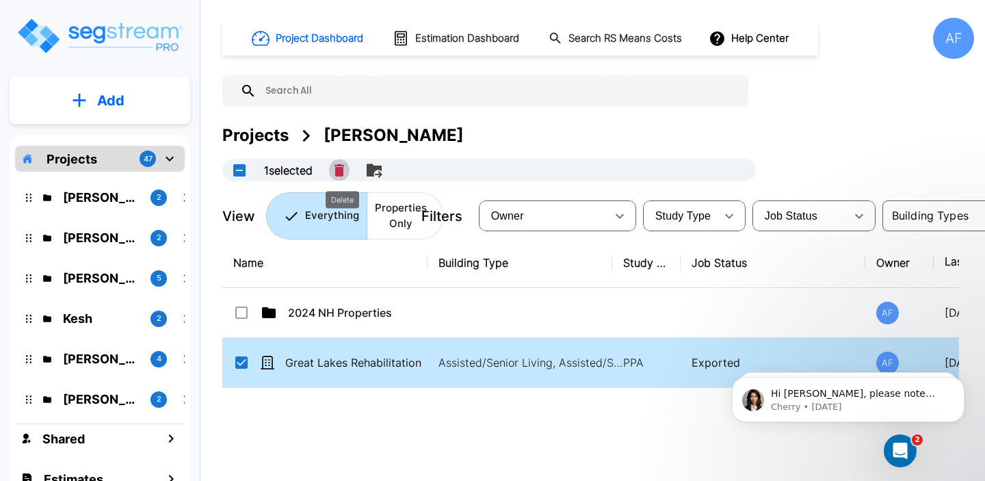
click at [342, 169] on icon "Delete" at bounding box center [339, 170] width 10 height 12
checkbox input "false"
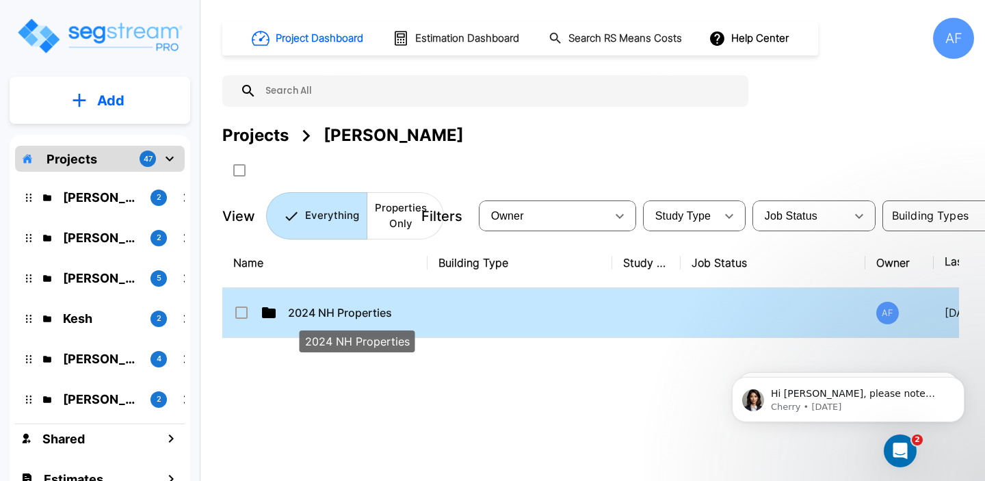
click at [351, 314] on p "2024 NH Properties" at bounding box center [356, 312] width 137 height 16
checkbox input "true"
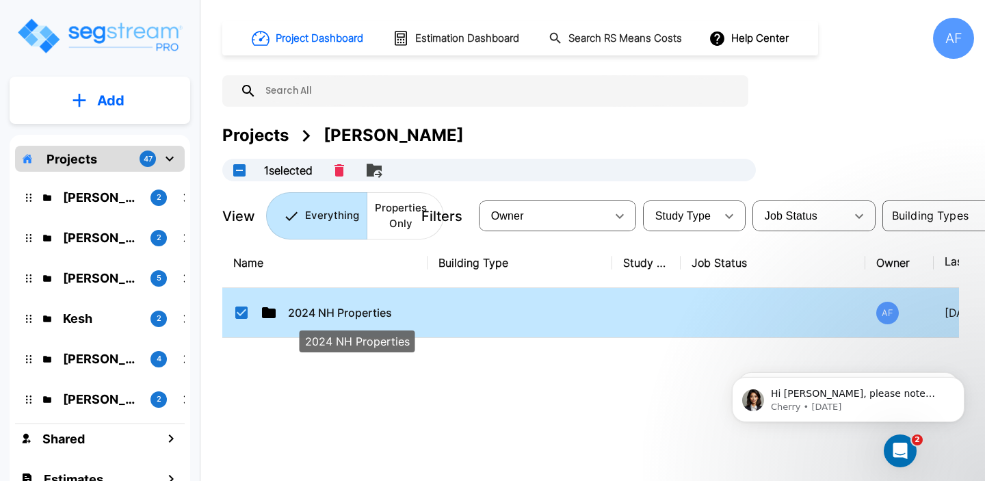
click at [351, 314] on p "2024 NH Properties" at bounding box center [356, 312] width 137 height 16
